Goal: Information Seeking & Learning: Learn about a topic

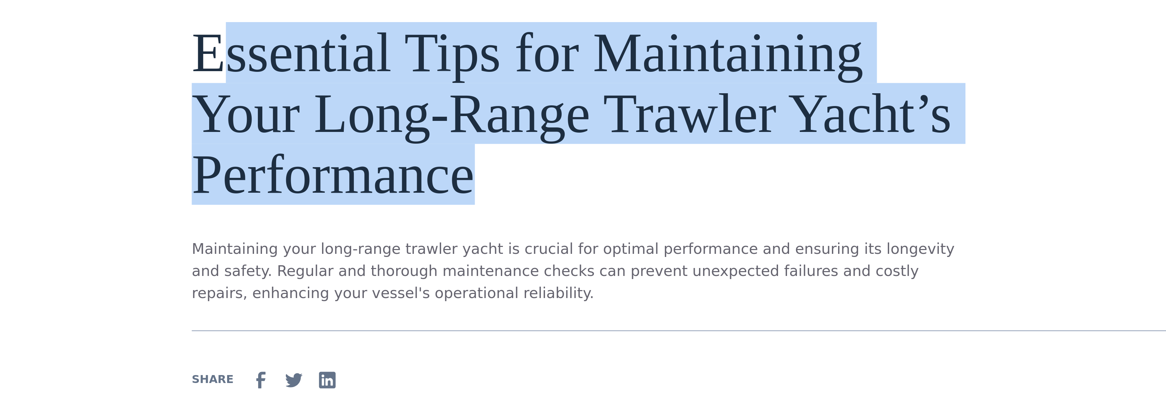
drag, startPoint x: 88, startPoint y: 21, endPoint x: 176, endPoint y: 67, distance: 99.7
click at [362, 69] on h1 "Essential Tips for Maintaining Your Long-Range Trawler Yacht’s Performance" at bounding box center [505, 103] width 287 height 68
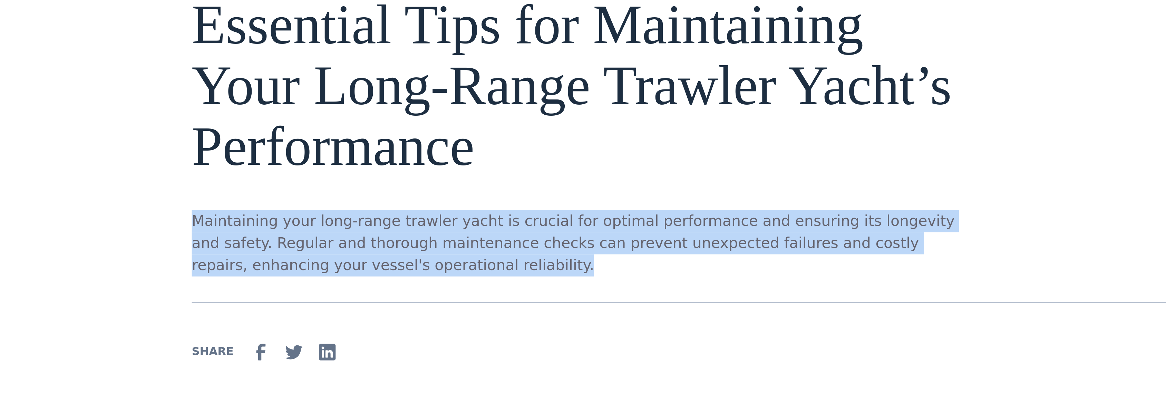
drag, startPoint x: 149, startPoint y: 100, endPoint x: 67, endPoint y: 79, distance: 84.8
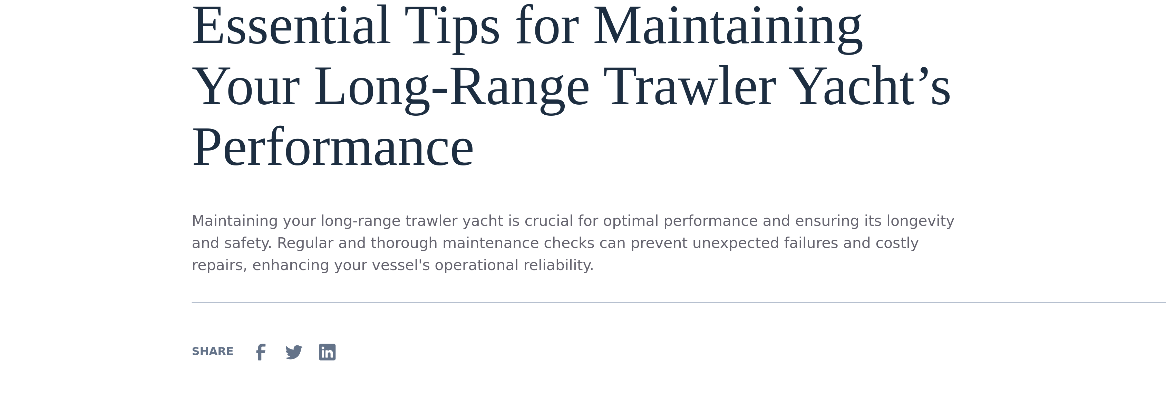
click at [362, 69] on div "Essential Tips for Maintaining Your Long-Range Trawler Yacht’s Performance Main…" at bounding box center [505, 122] width 287 height 106
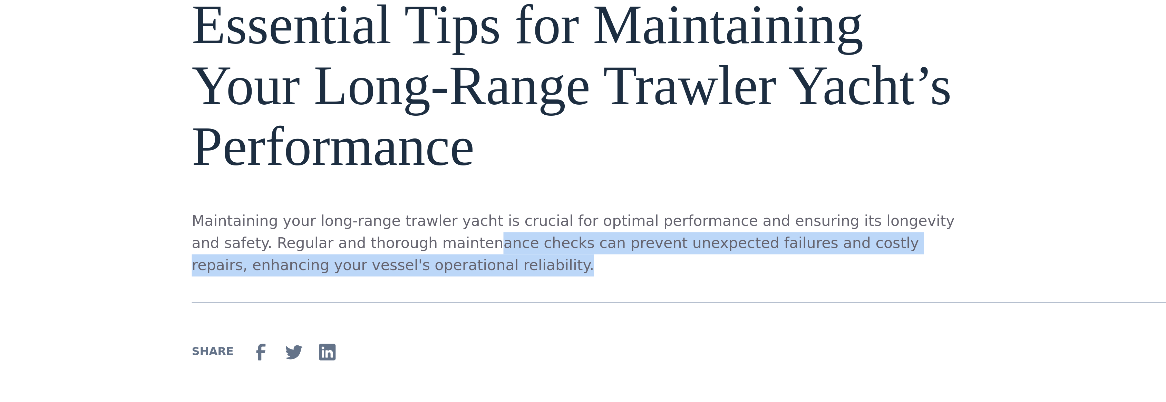
drag, startPoint x: 150, startPoint y: 94, endPoint x: 161, endPoint y: 104, distance: 14.7
click at [362, 104] on div "Essential Tips for Maintaining Your Long-Range Trawler Yacht’s Performance Main…" at bounding box center [583, 127] width 442 height 116
click at [362, 150] on p "Maintaining your long-range trawler yacht is crucial for optimal performance an…" at bounding box center [505, 162] width 287 height 25
drag, startPoint x: 160, startPoint y: 102, endPoint x: 81, endPoint y: 93, distance: 79.2
click at [362, 150] on p "Maintaining your long-range trawler yacht is crucial for optimal performance an…" at bounding box center [505, 162] width 287 height 25
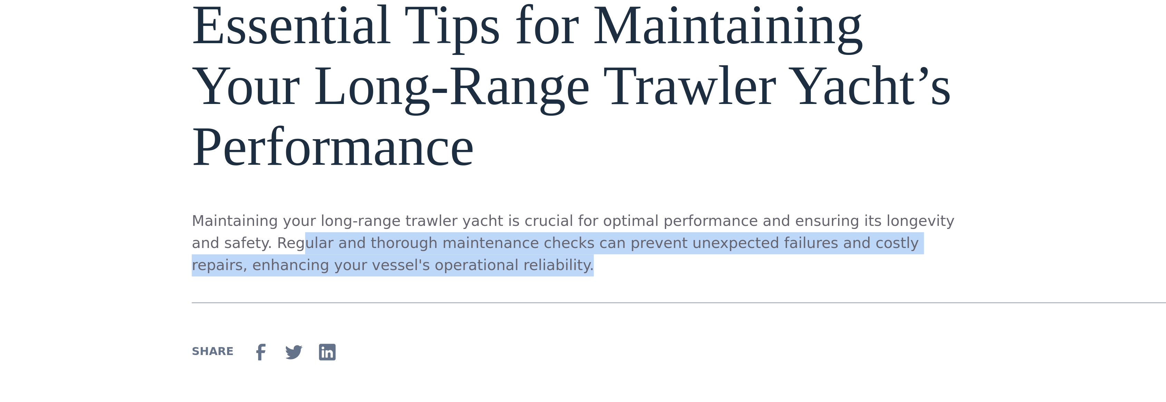
click at [362, 150] on p "Maintaining your long-range trawler yacht is crucial for optimal performance an…" at bounding box center [505, 162] width 287 height 25
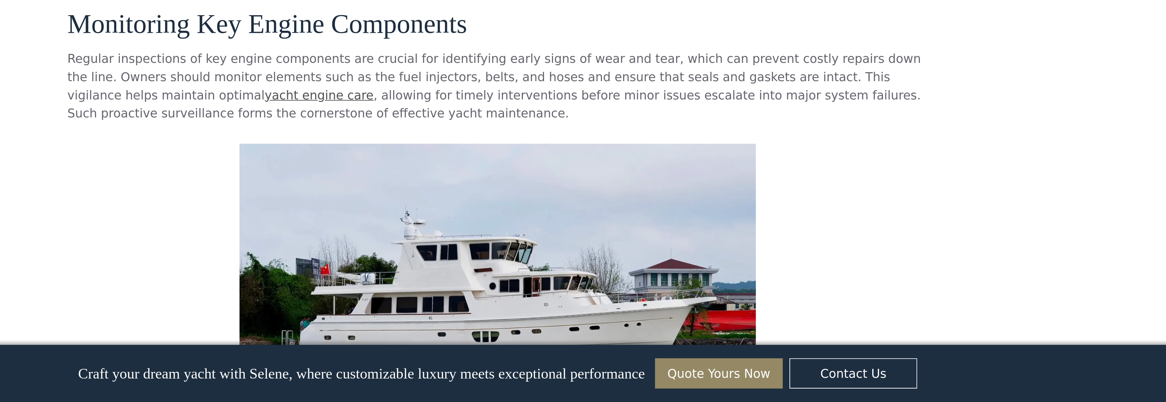
scroll to position [473, 0]
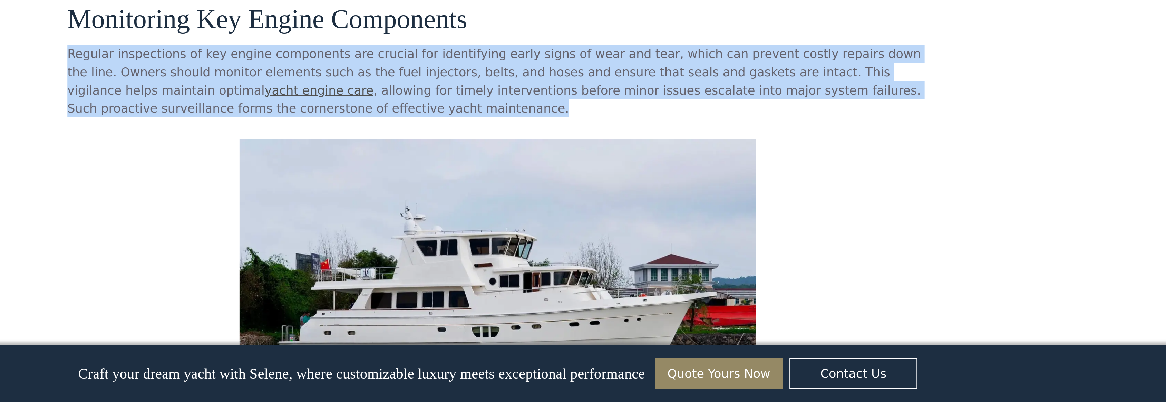
drag, startPoint x: 36, startPoint y: 8, endPoint x: 127, endPoint y: 40, distance: 96.7
click at [362, 218] on p "Regular inspections of key engine components are crucial for identifying early …" at bounding box center [583, 236] width 442 height 37
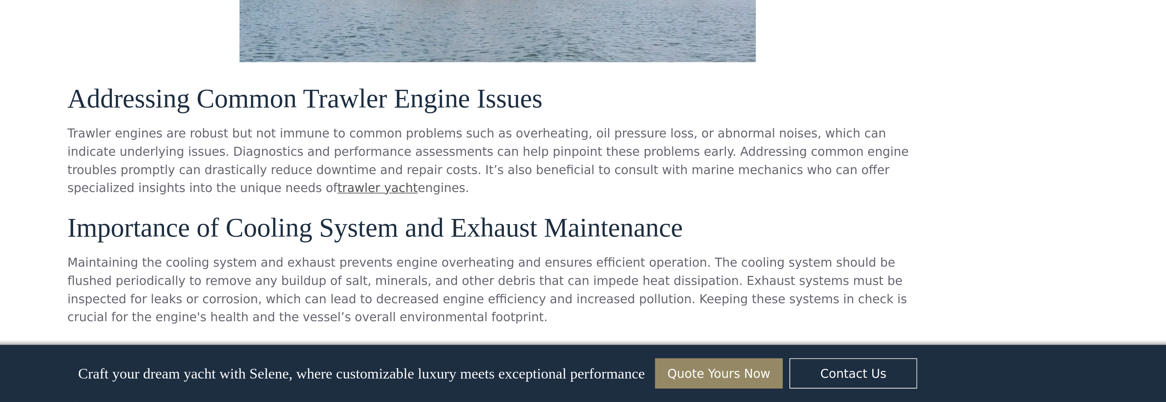
scroll to position [681, 0]
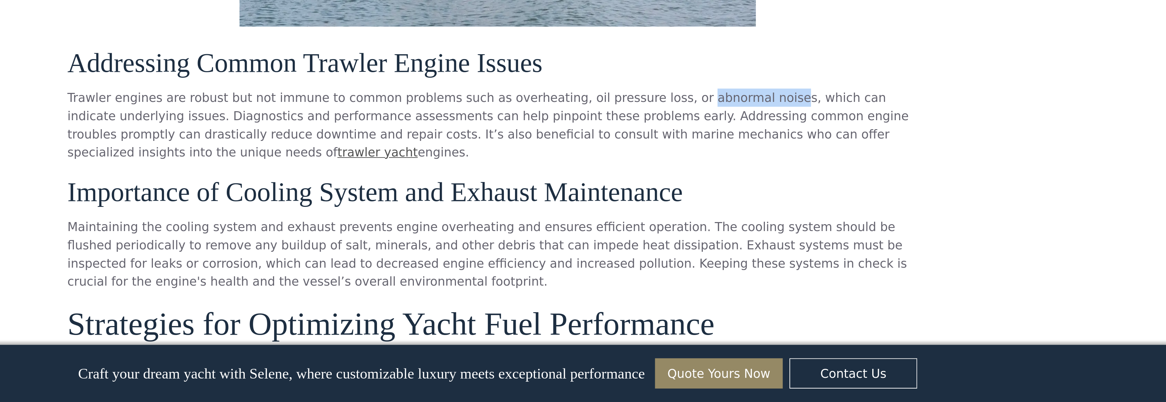
drag, startPoint x: 329, startPoint y: 30, endPoint x: 372, endPoint y: 33, distance: 42.9
click at [372, 241] on p "Trawler engines are robust but not immune to common problems such as overheatin…" at bounding box center [583, 259] width 442 height 37
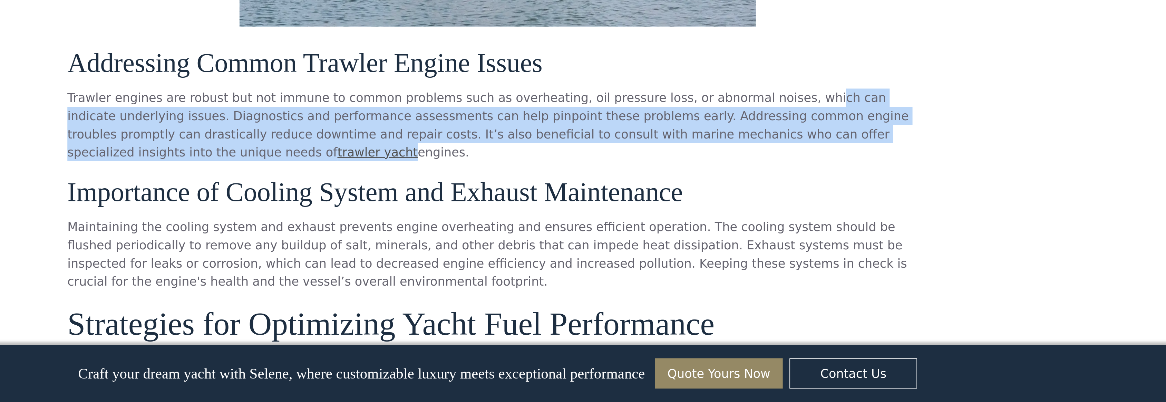
drag, startPoint x: 390, startPoint y: 33, endPoint x: 460, endPoint y: 46, distance: 70.6
click at [460, 241] on p "Trawler engines are robust but not immune to common problems such as overheatin…" at bounding box center [583, 259] width 442 height 37
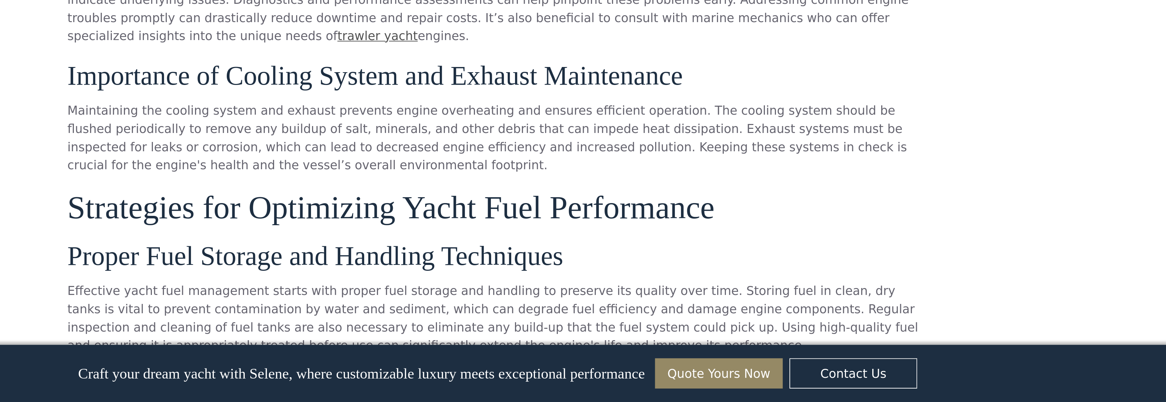
scroll to position [744, 0]
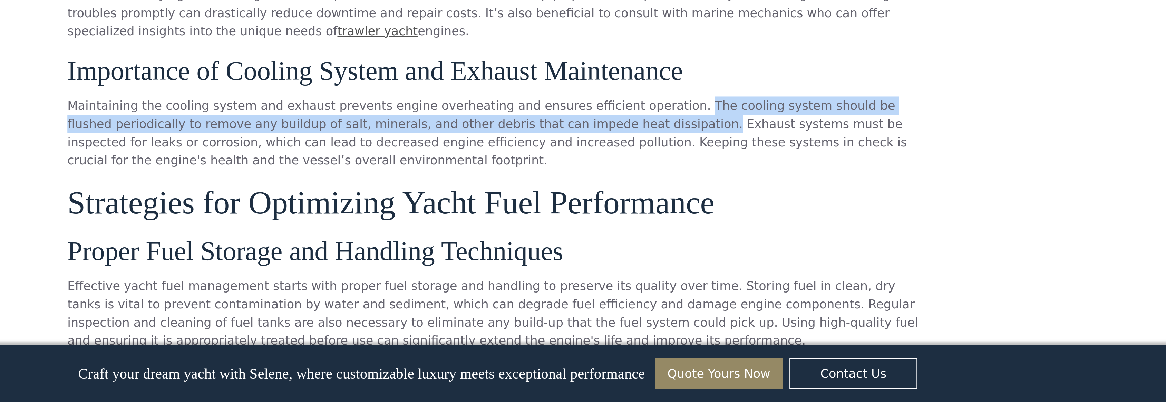
drag, startPoint x: 273, startPoint y: 42, endPoint x: 327, endPoint y: 36, distance: 54.6
click at [362, 245] on p "Maintaining the cooling system and exhaust prevents engine overheating and ensu…" at bounding box center [583, 263] width 442 height 37
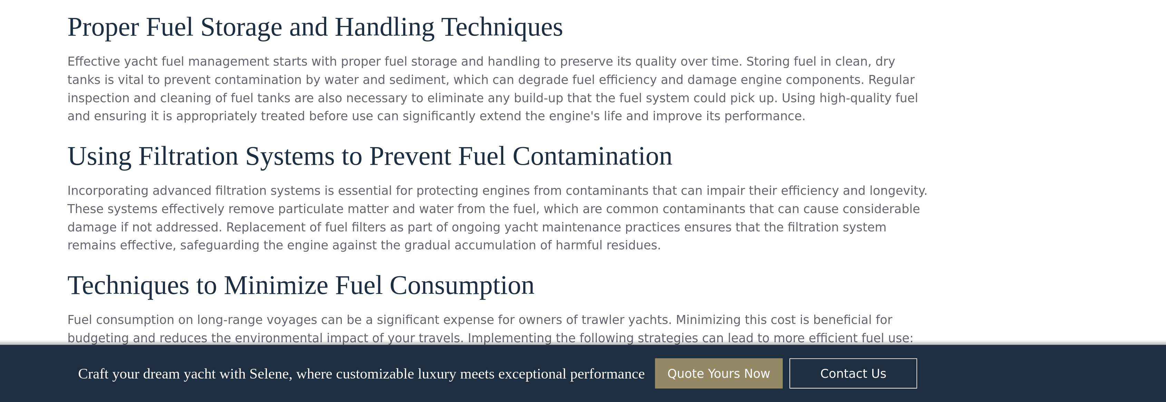
scroll to position [861, 0]
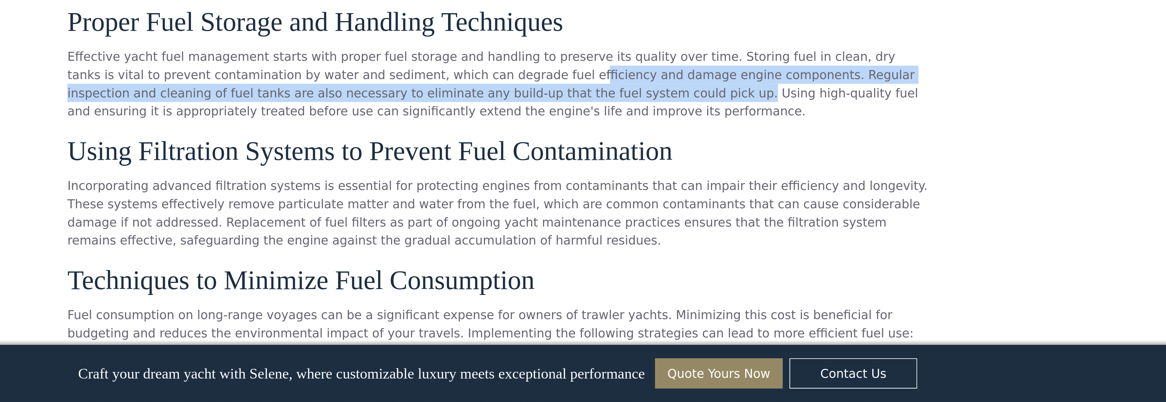
drag, startPoint x: 235, startPoint y: 24, endPoint x: 212, endPoint y: 16, distance: 23.9
click at [362, 220] on p "Effective yacht fuel management starts with proper fuel storage and handling to…" at bounding box center [583, 238] width 442 height 37
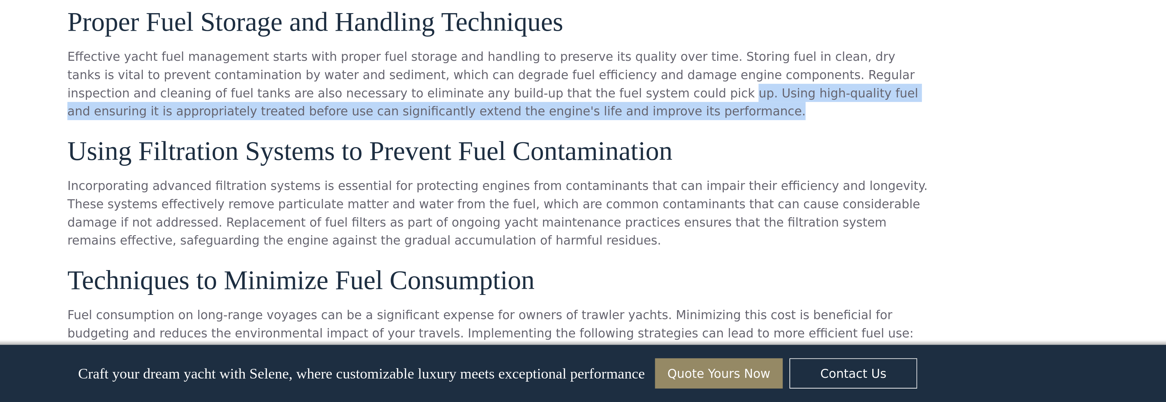
drag, startPoint x: 233, startPoint y: 27, endPoint x: 251, endPoint y: 39, distance: 21.6
click at [362, 220] on p "Effective yacht fuel management starts with proper fuel storage and handling to…" at bounding box center [583, 238] width 442 height 37
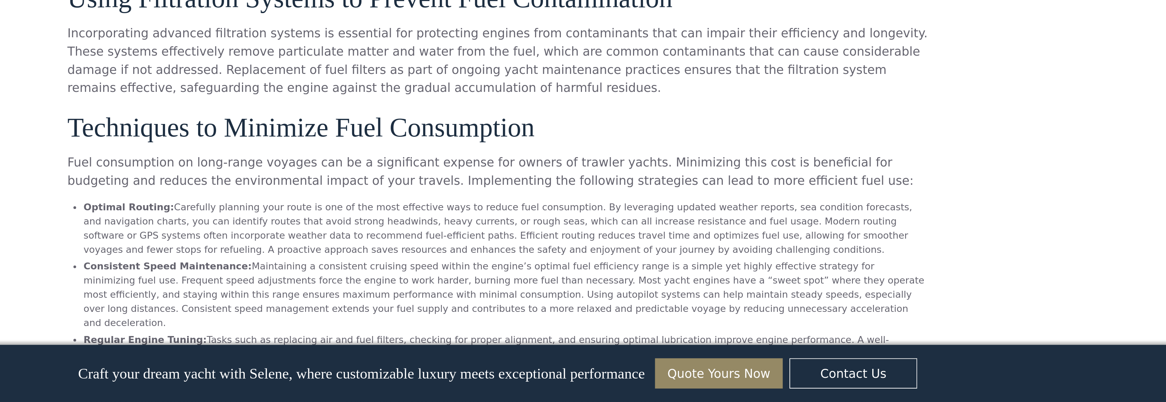
scroll to position [958, 0]
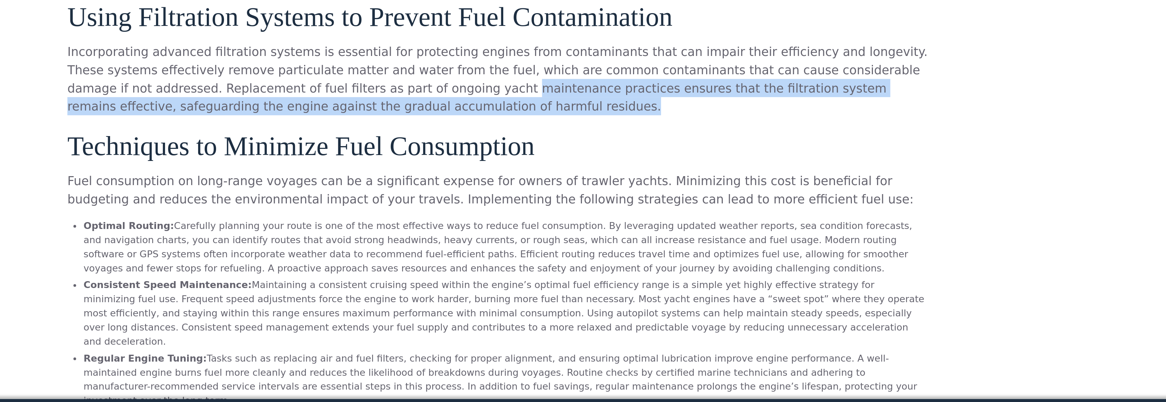
drag, startPoint x: 179, startPoint y: 24, endPoint x: 208, endPoint y: 36, distance: 31.6
click at [362, 189] on p "Incorporating advanced filtration systems is essential for protecting engines f…" at bounding box center [583, 207] width 442 height 37
drag, startPoint x: 211, startPoint y: 29, endPoint x: 255, endPoint y: 36, distance: 44.8
click at [362, 189] on p "Incorporating advanced filtration systems is essential for protecting engines f…" at bounding box center [583, 207] width 442 height 37
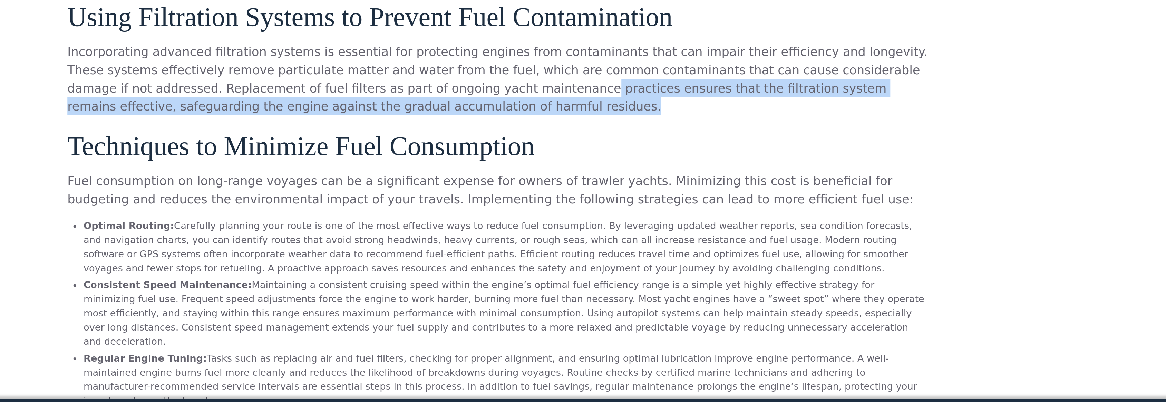
click at [362, 189] on p "Incorporating advanced filtration systems is essential for protecting engines f…" at bounding box center [583, 207] width 442 height 37
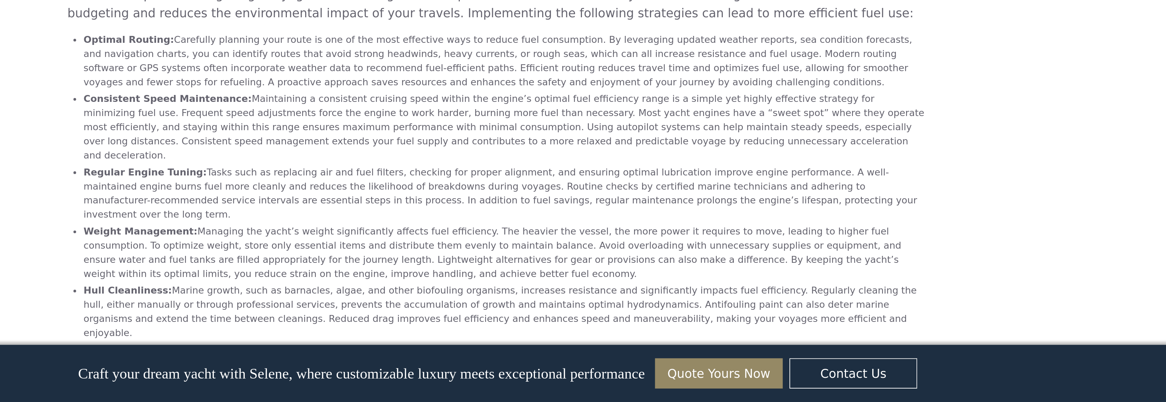
scroll to position [1028, 0]
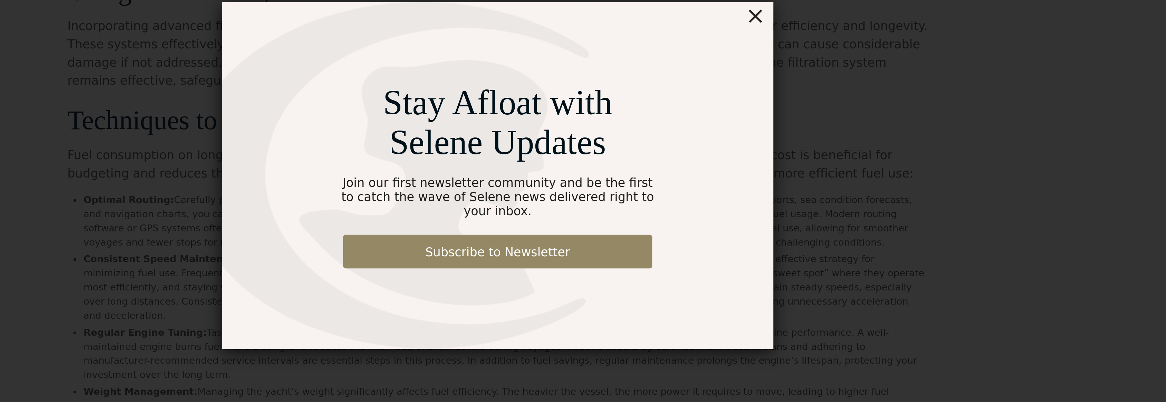
click at [710, 112] on div "×" at bounding box center [715, 119] width 10 height 14
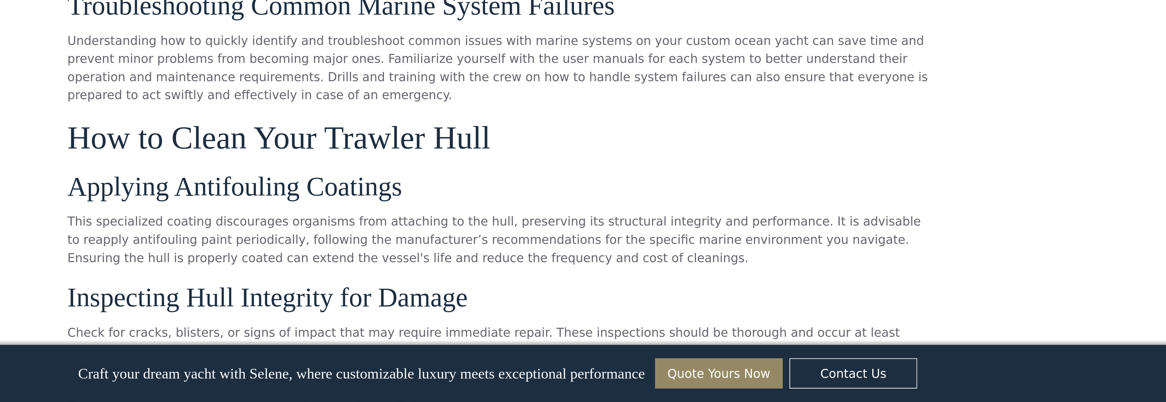
scroll to position [1928, 0]
